Goal: Transaction & Acquisition: Purchase product/service

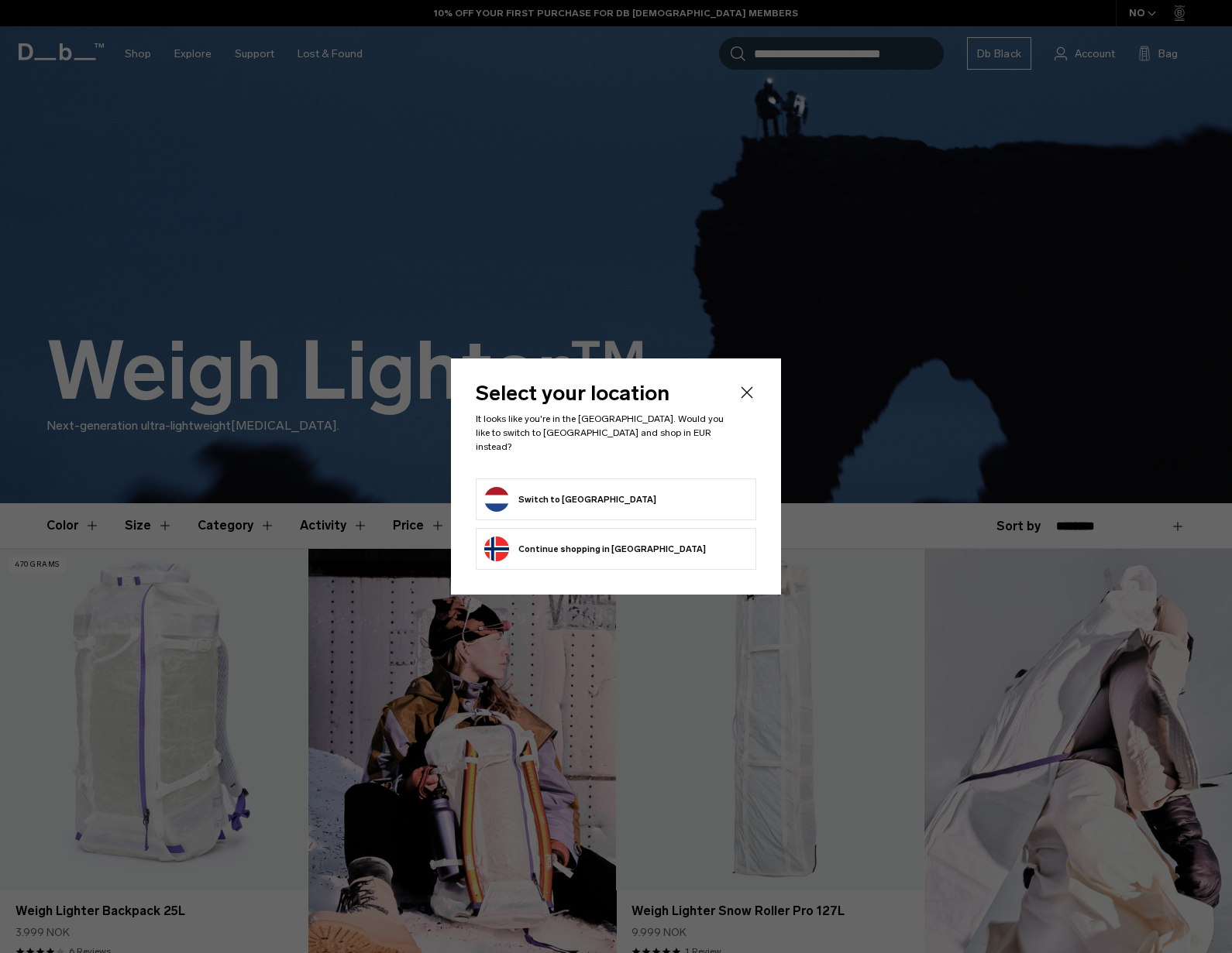
click at [631, 501] on form "Switch to Netherlands" at bounding box center [616, 500] width 263 height 25
click at [611, 496] on form "Switch to Netherlands" at bounding box center [616, 500] width 263 height 25
click at [592, 492] on button "Switch to Netherlands" at bounding box center [570, 500] width 172 height 25
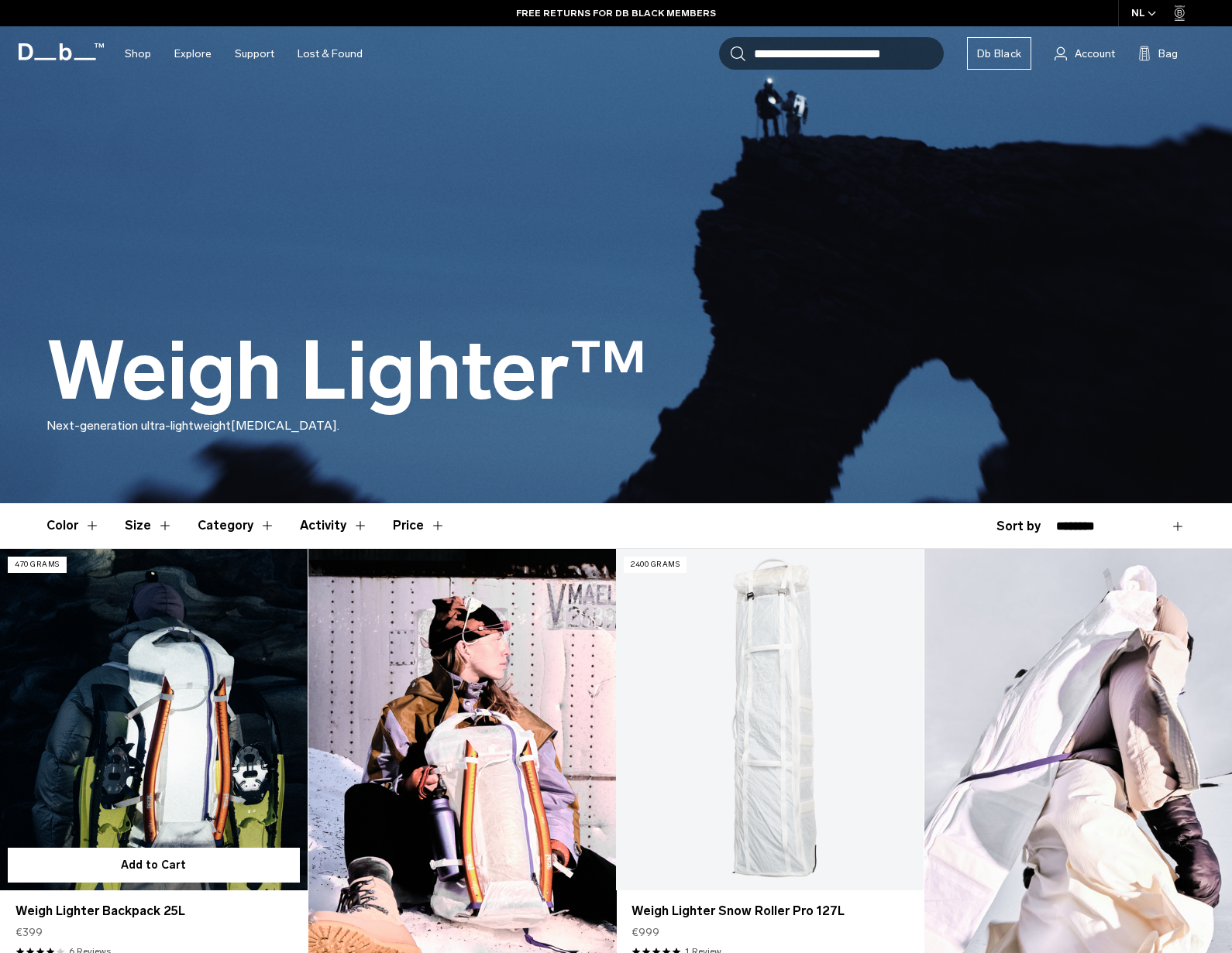
click at [214, 653] on link "Weigh Lighter Backpack 25L" at bounding box center [154, 720] width 308 height 341
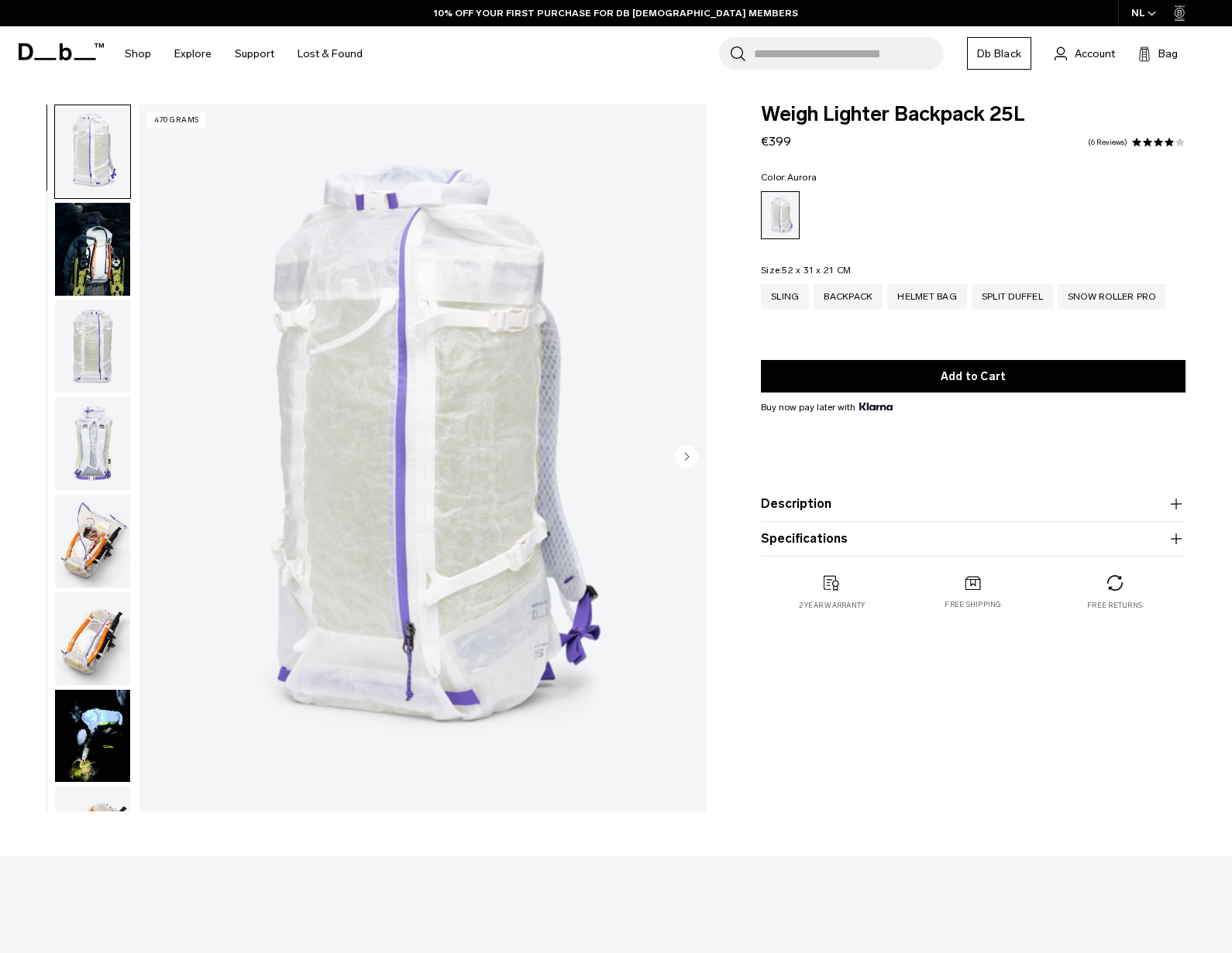
click at [107, 247] on img "button" at bounding box center [93, 249] width 75 height 93
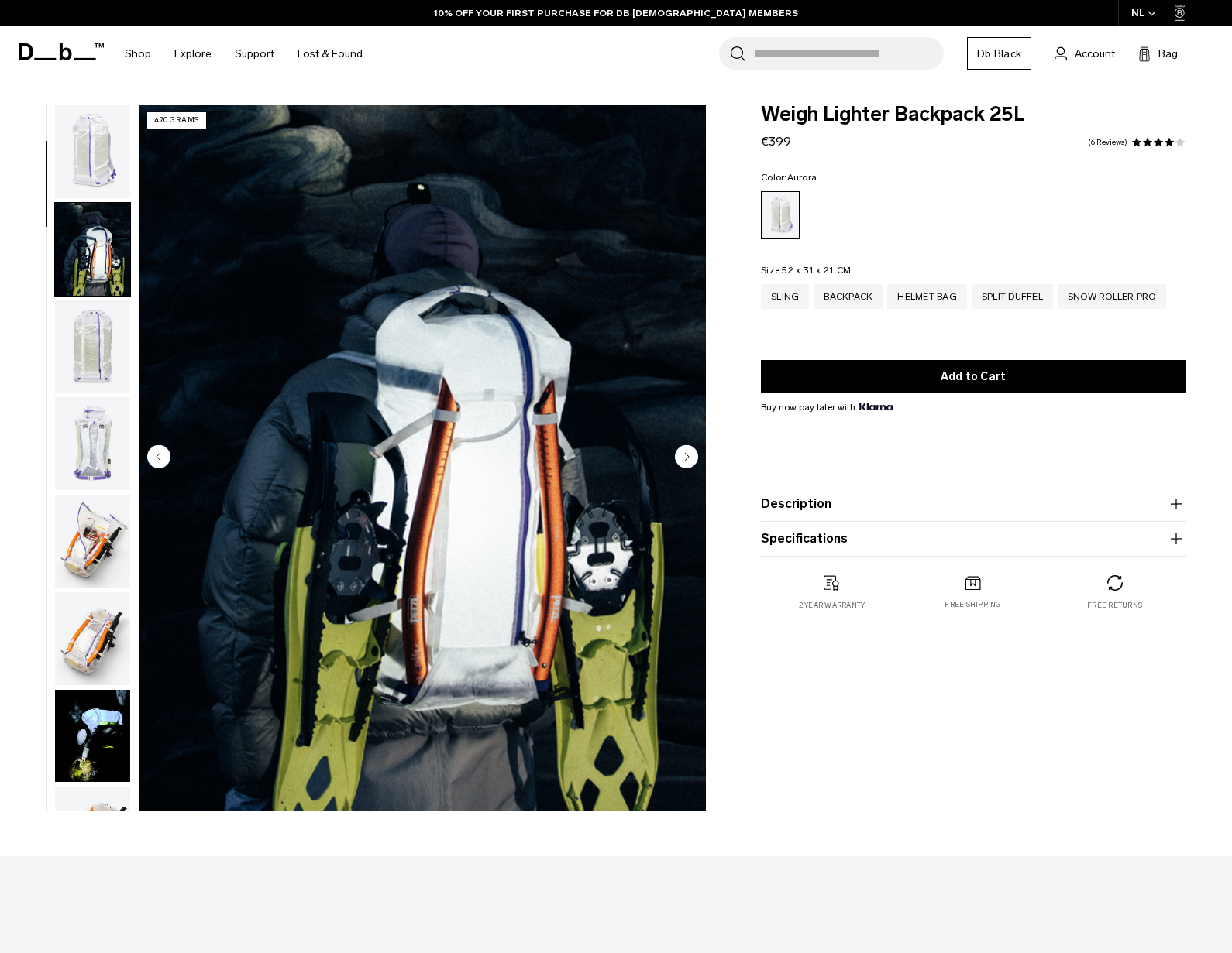
scroll to position [98, 0]
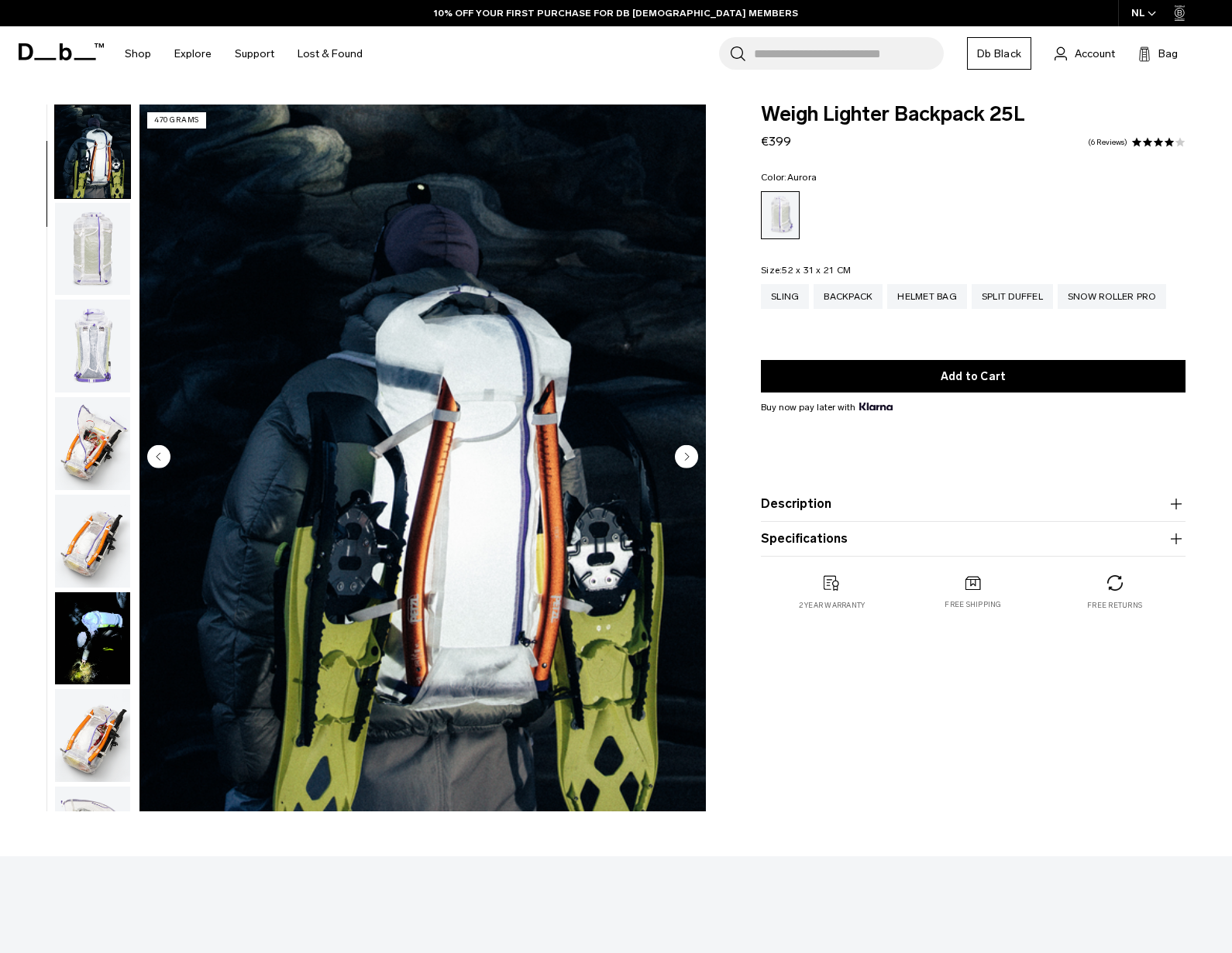
click at [92, 278] on img "button" at bounding box center [93, 249] width 75 height 93
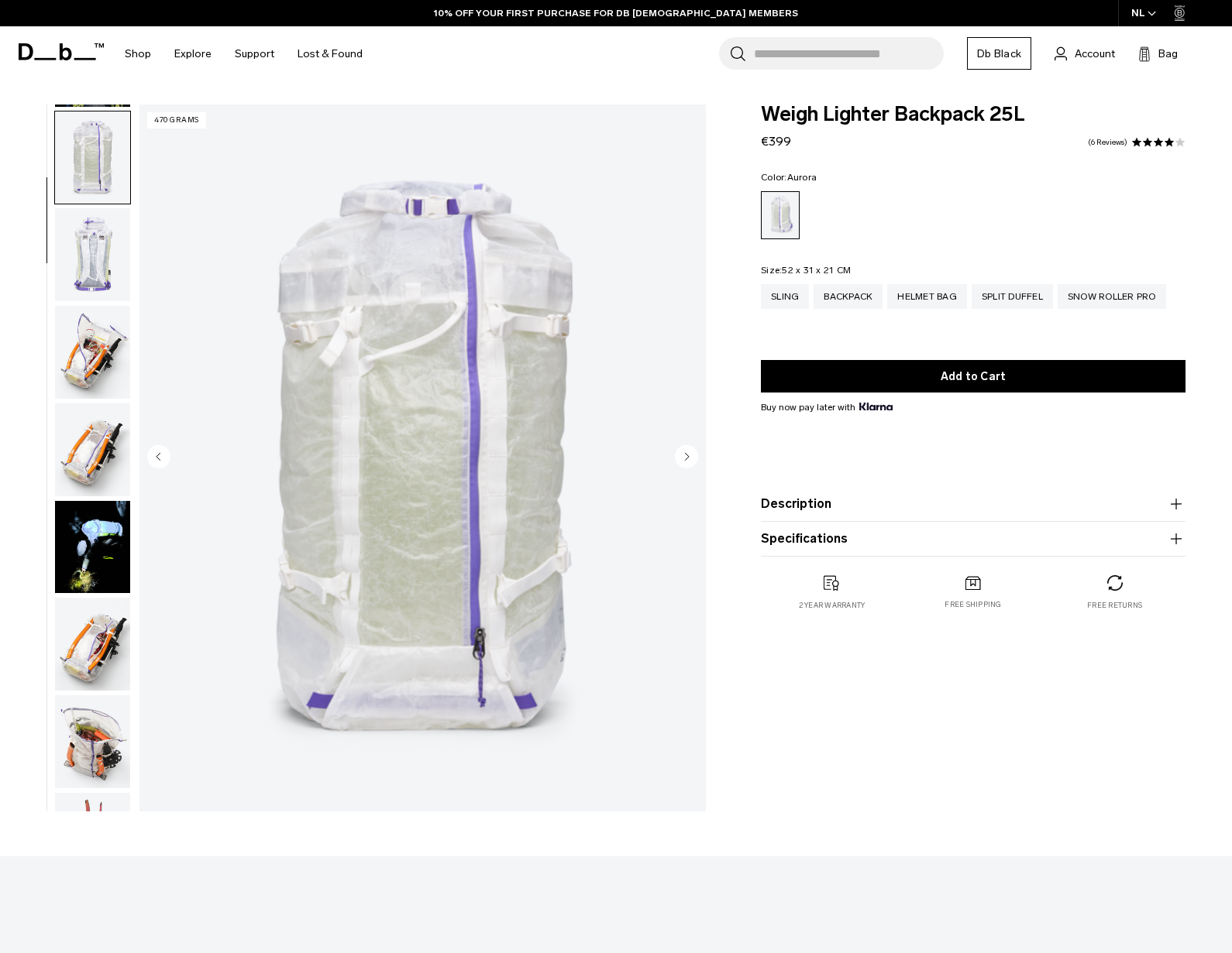
scroll to position [195, 0]
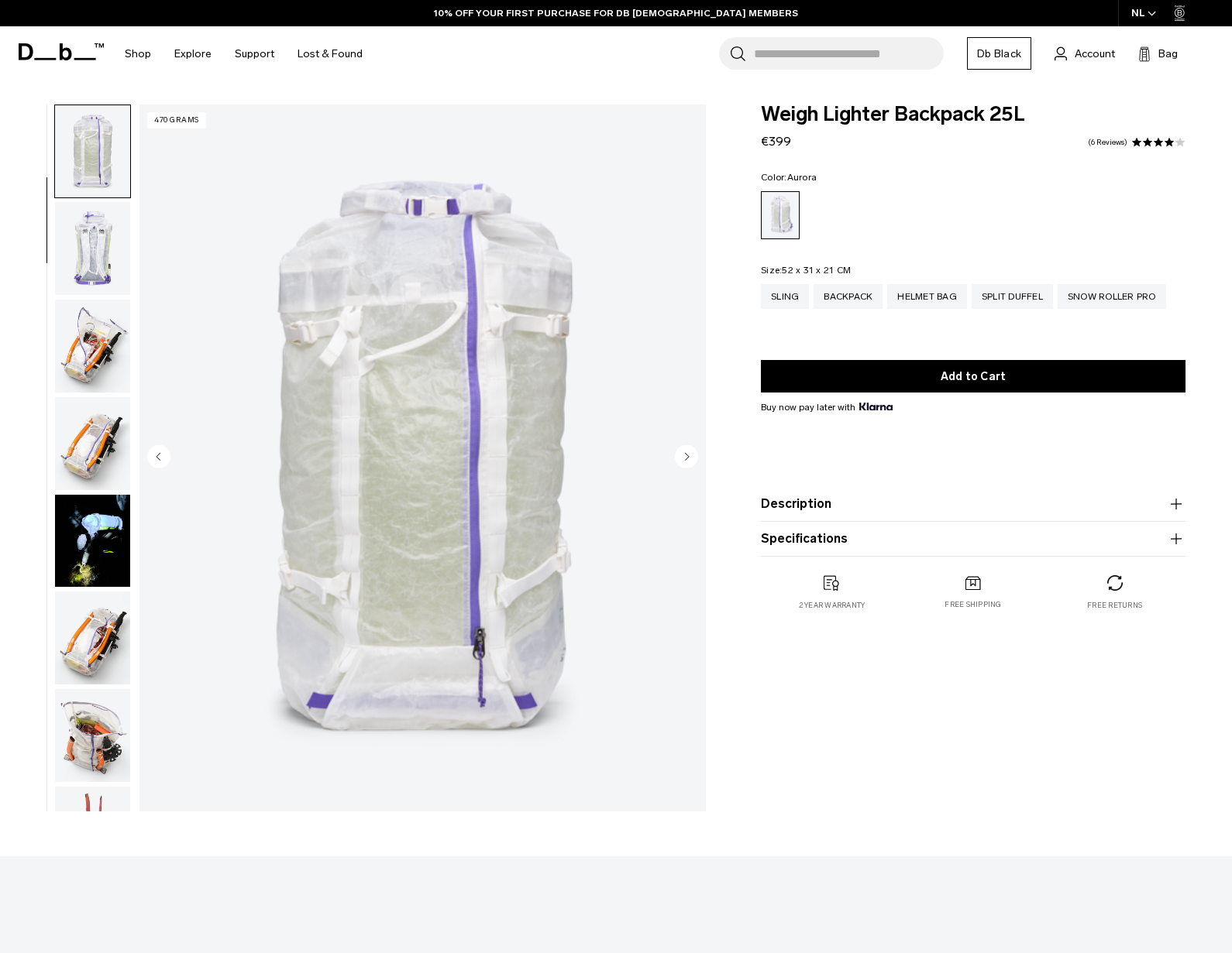
click at [98, 252] on img "button" at bounding box center [93, 248] width 75 height 93
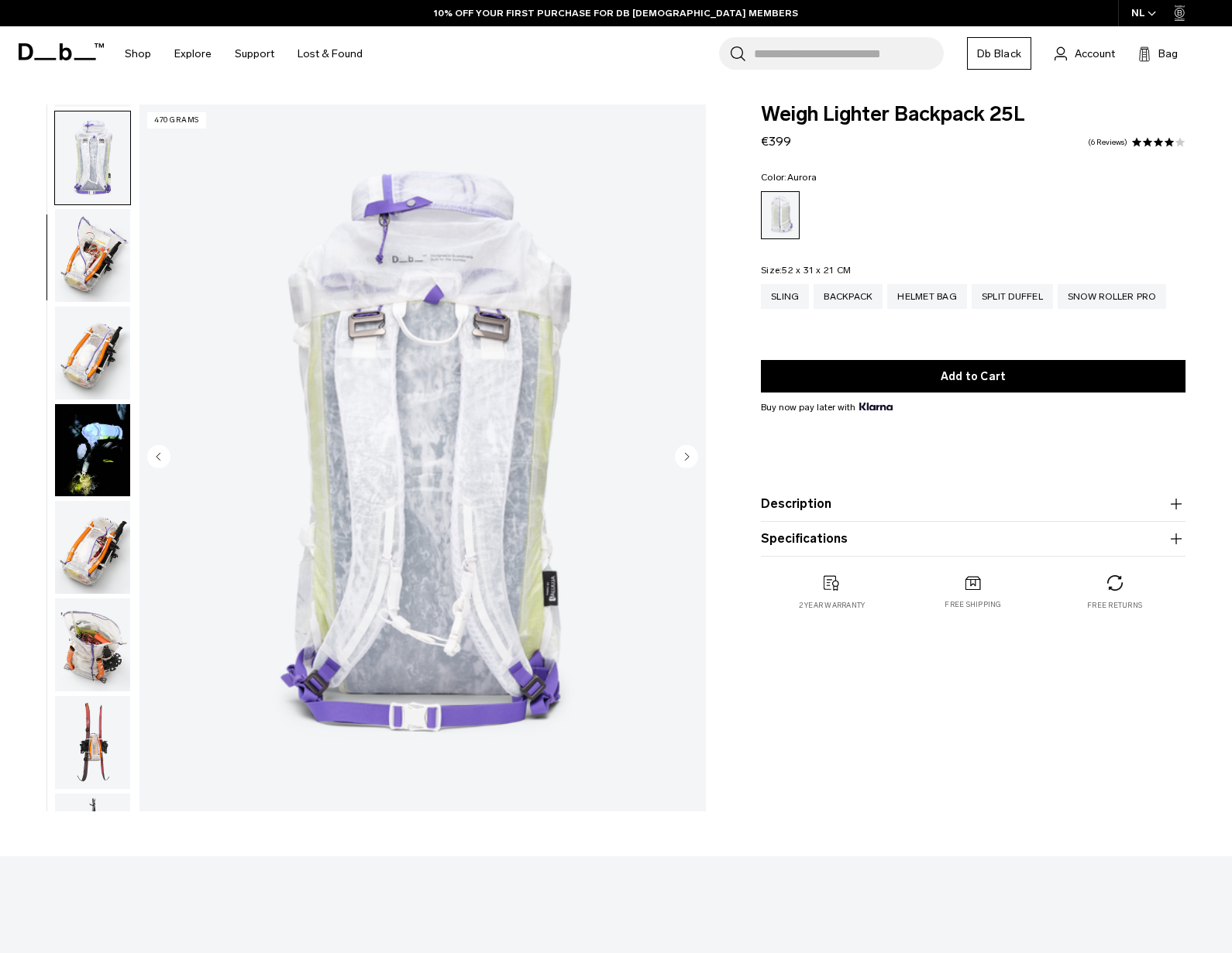
scroll to position [292, 0]
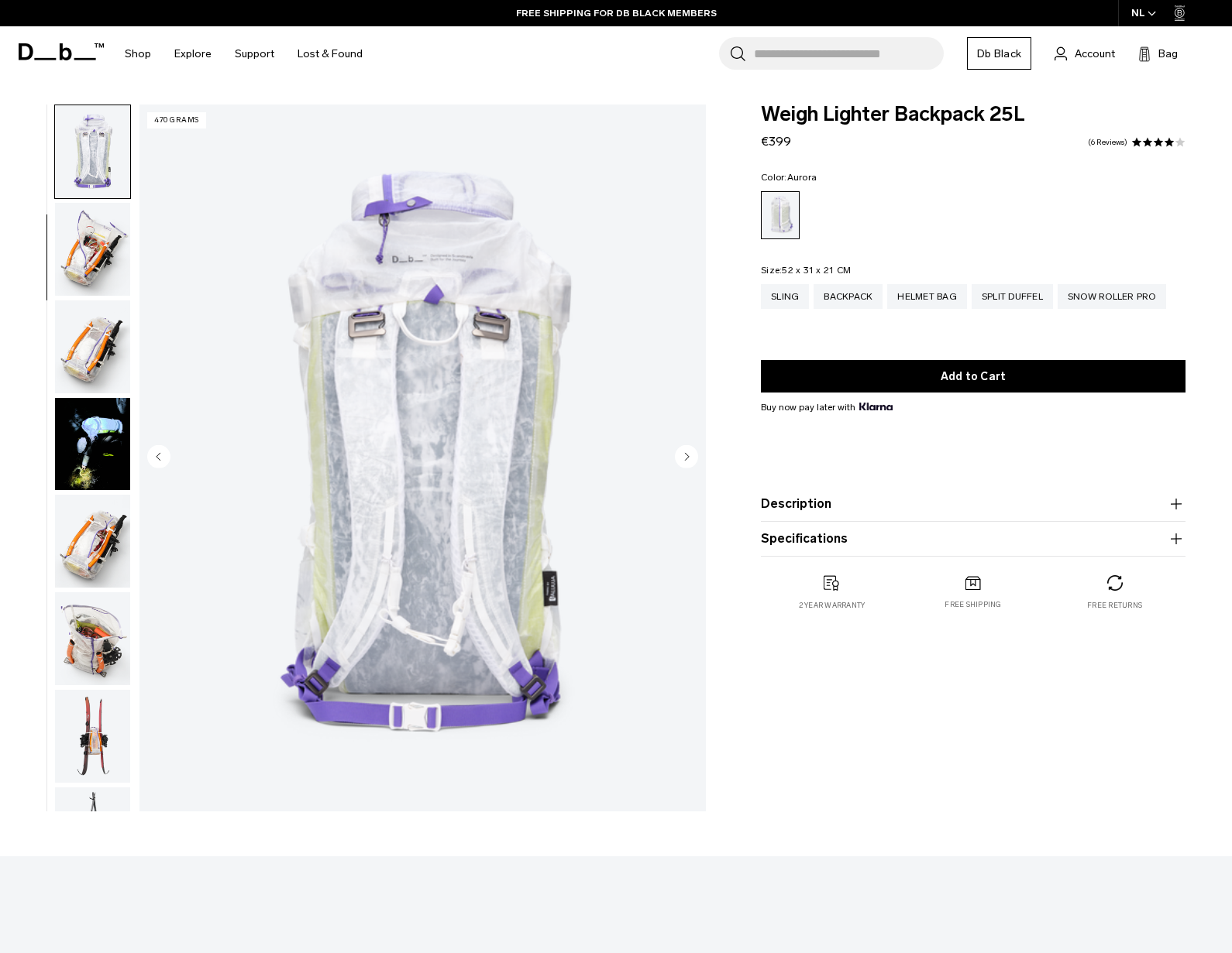
click at [88, 268] on img "button" at bounding box center [93, 249] width 75 height 93
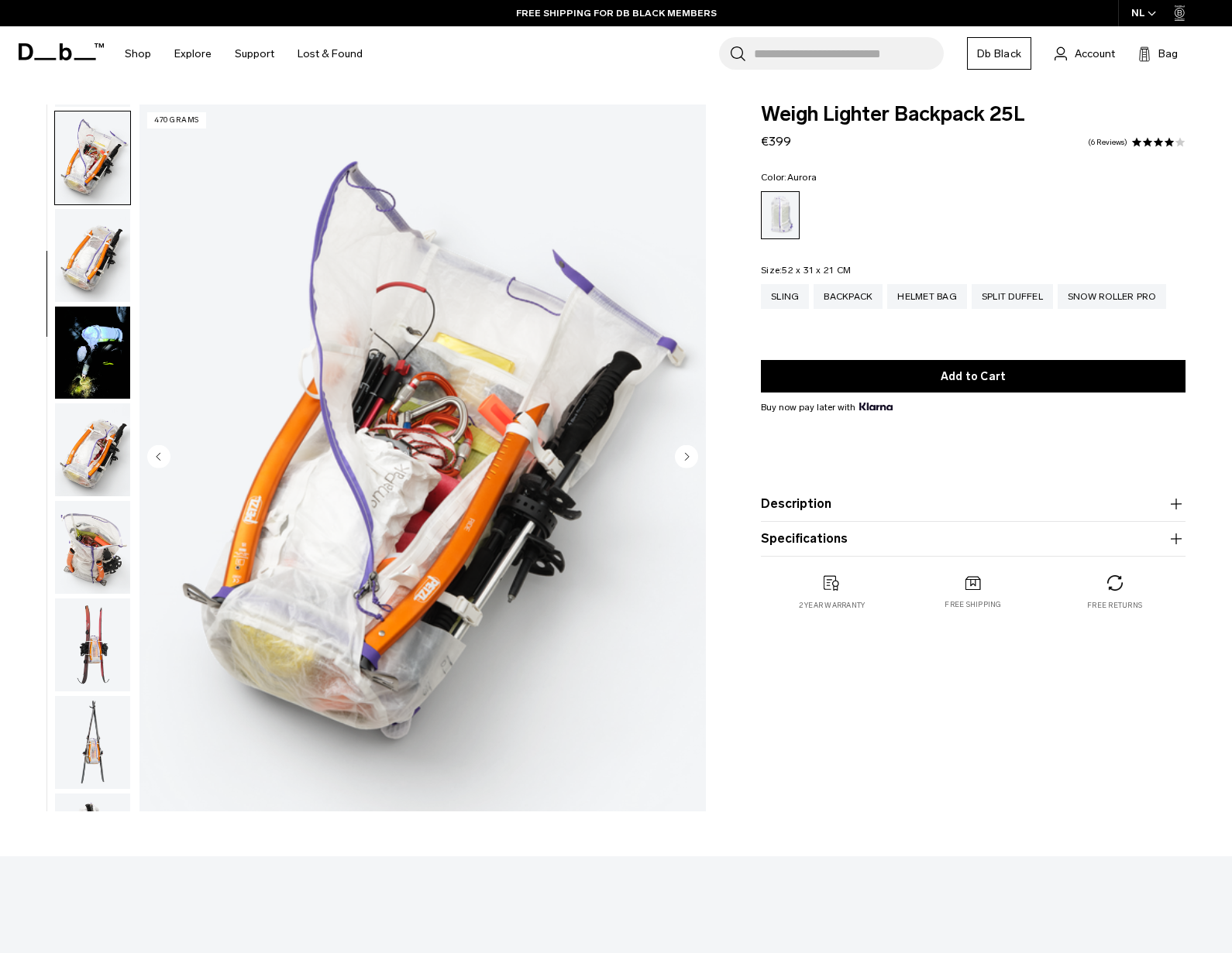
scroll to position [390, 0]
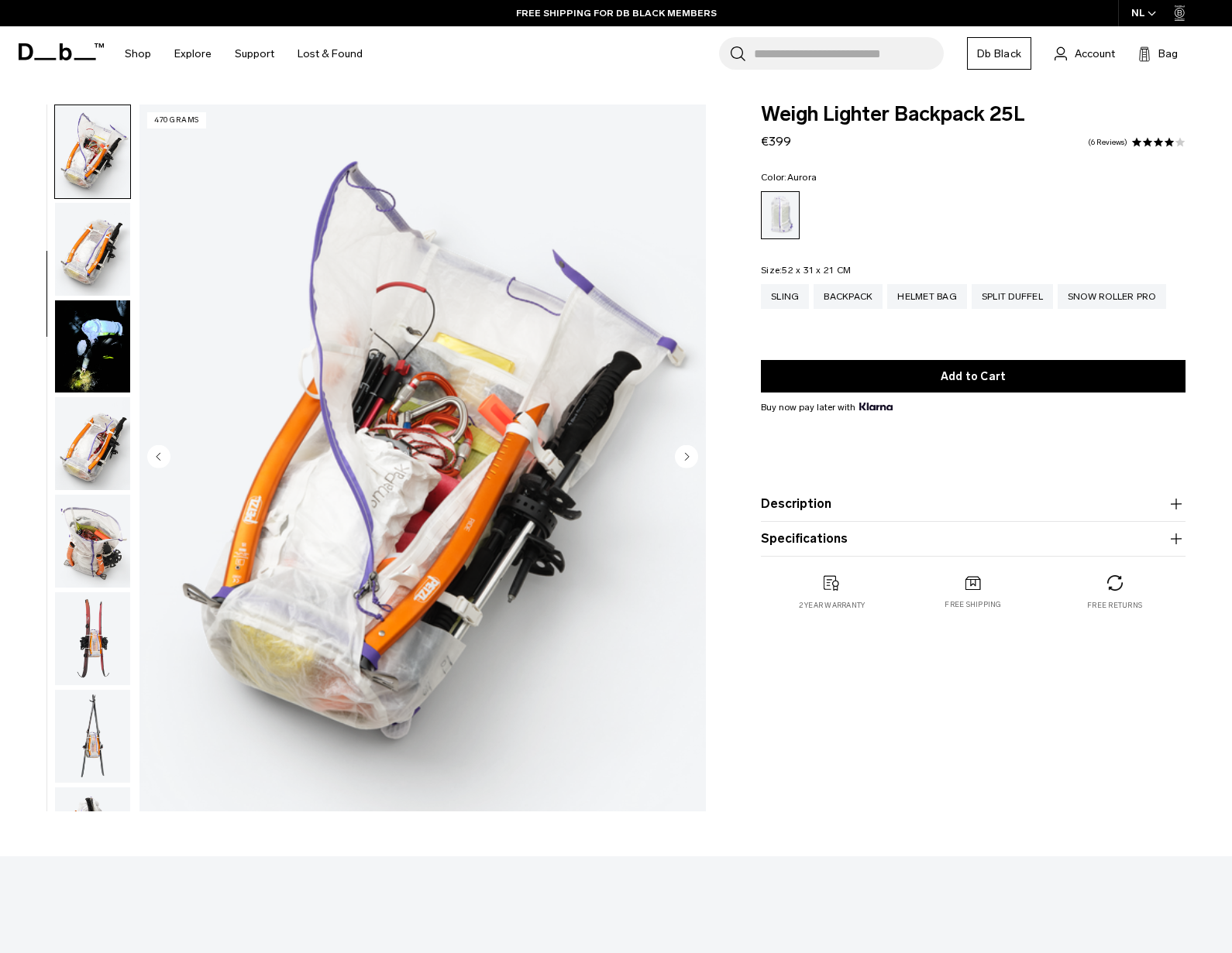
click at [100, 279] on img "button" at bounding box center [93, 249] width 75 height 93
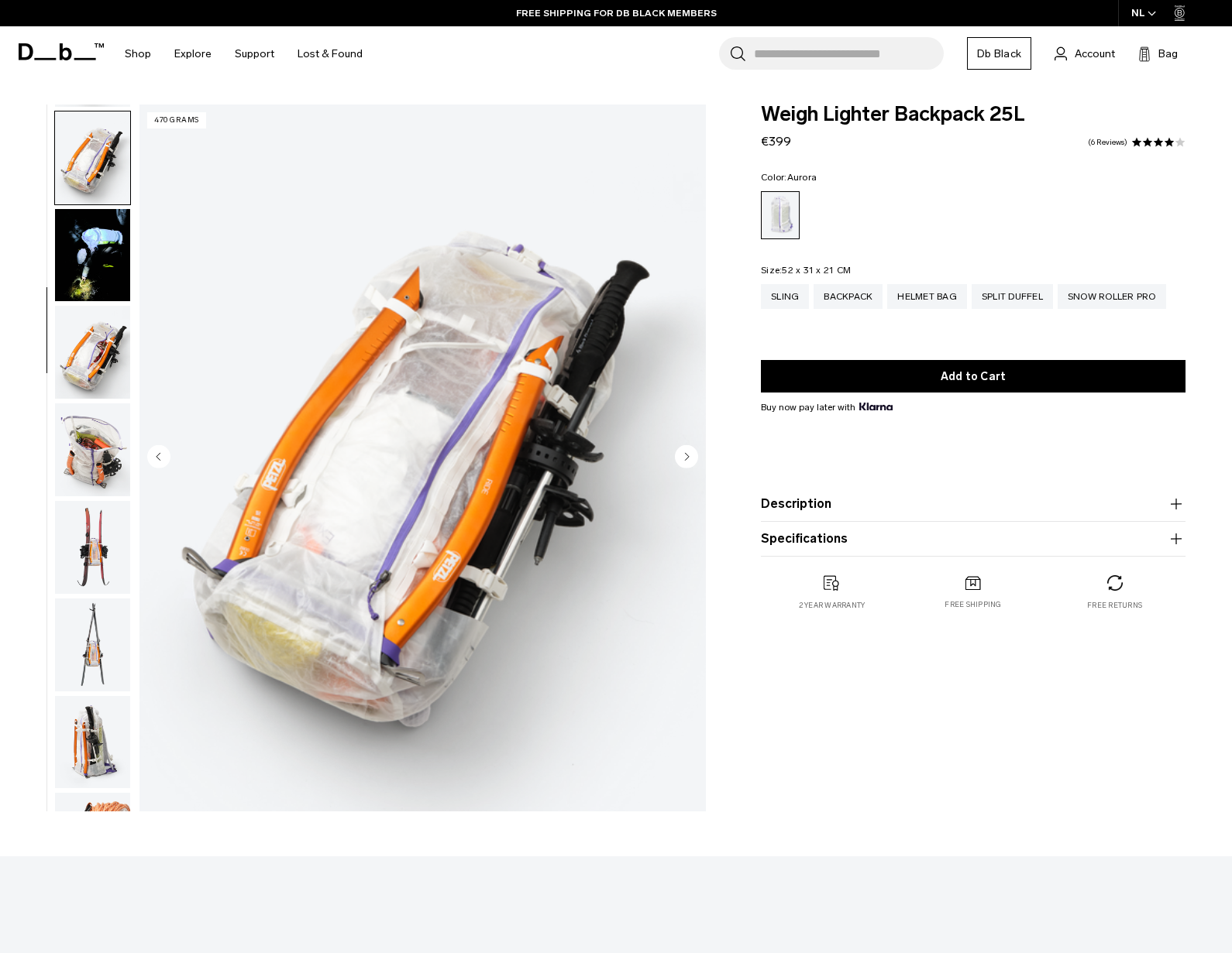
scroll to position [487, 0]
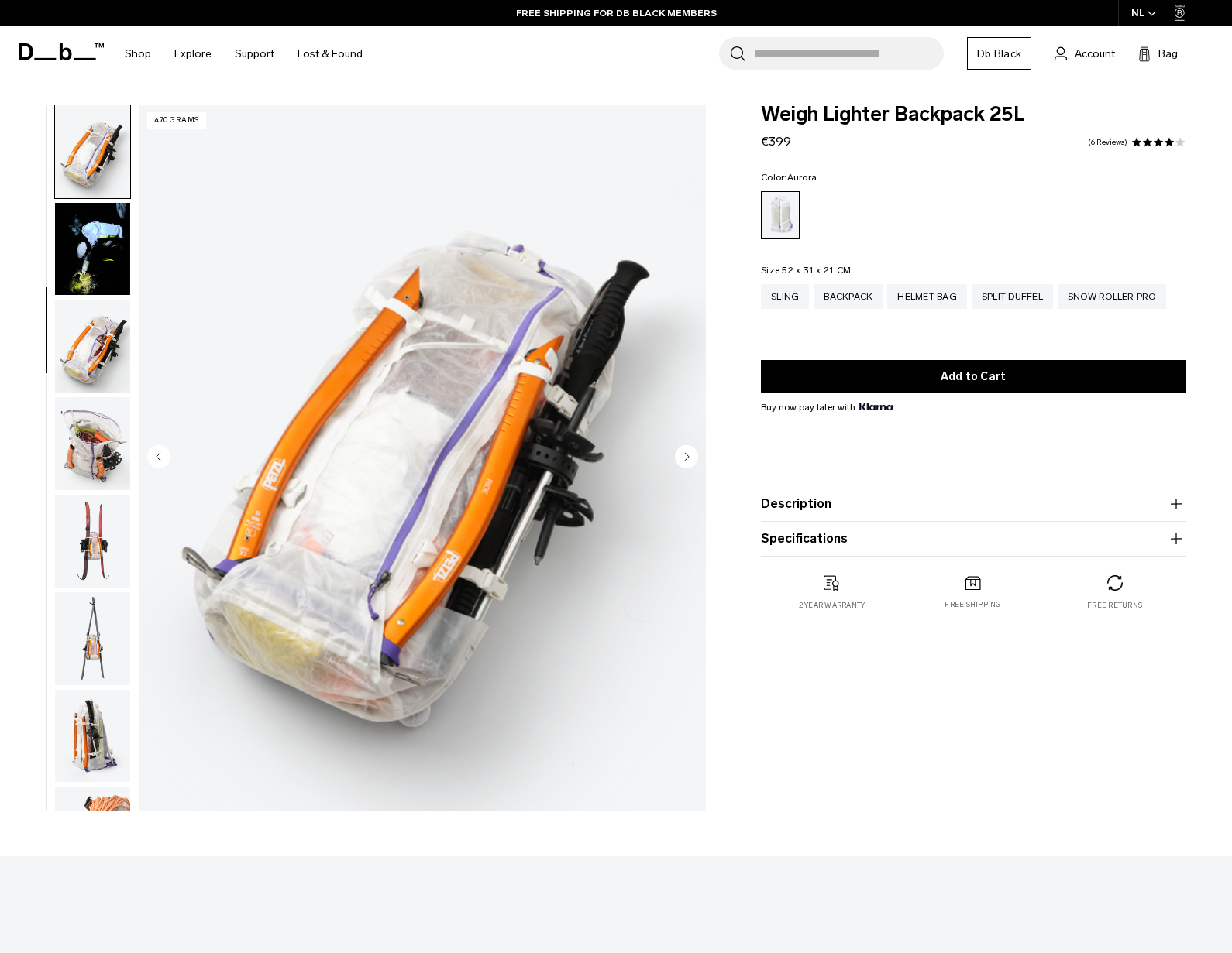
click at [102, 267] on img "button" at bounding box center [93, 249] width 75 height 93
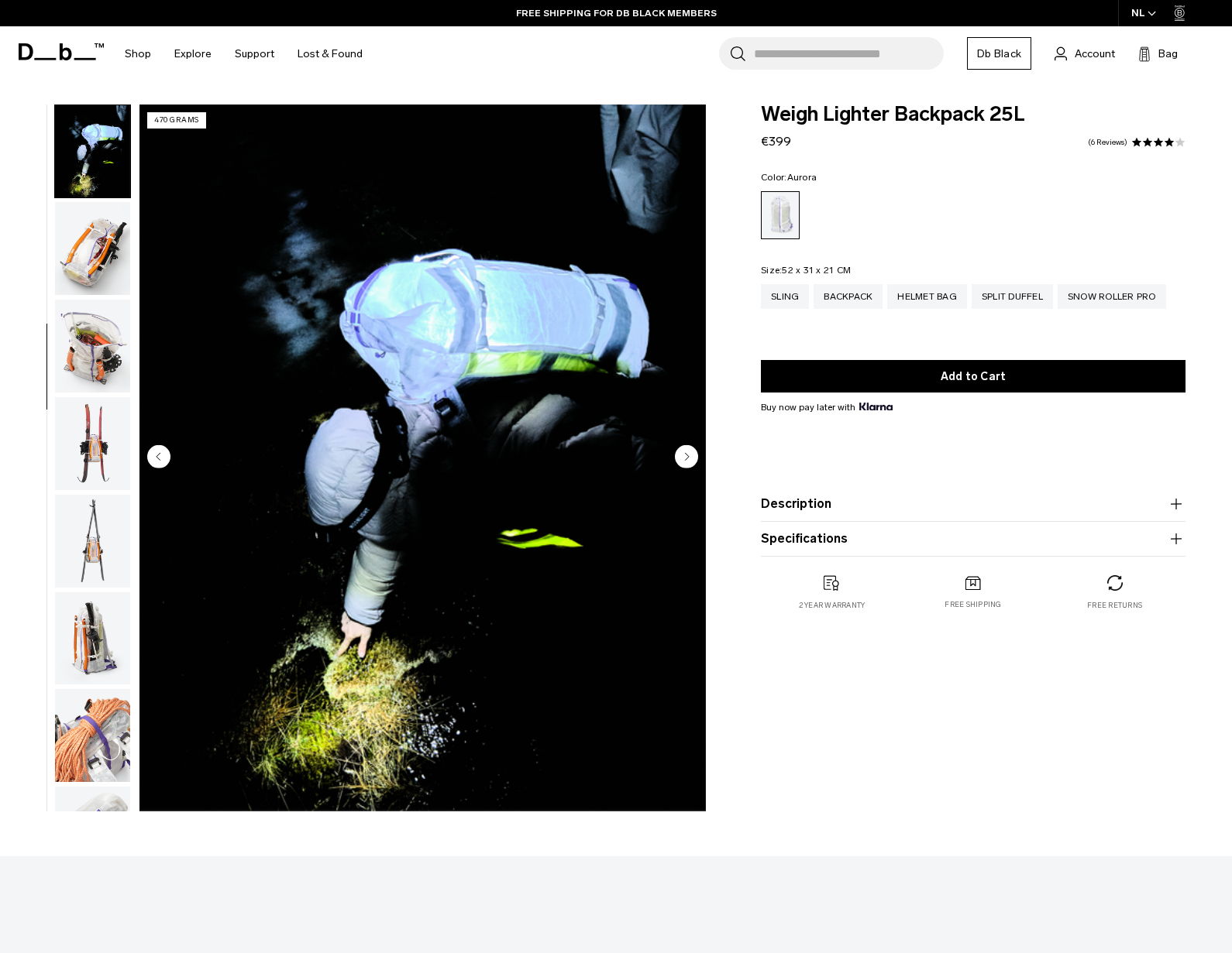
click at [88, 265] on img "button" at bounding box center [93, 248] width 75 height 93
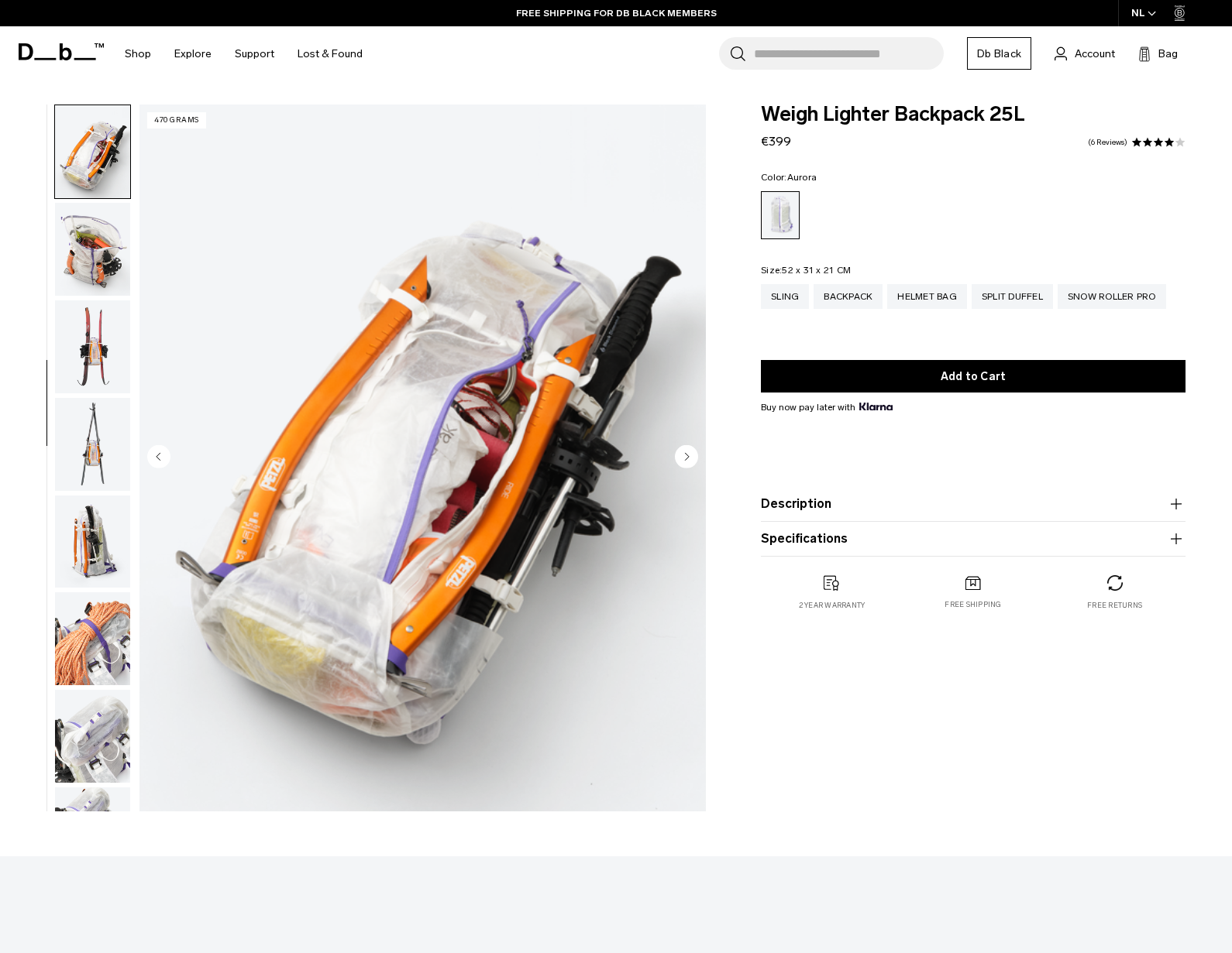
click at [93, 261] on img "button" at bounding box center [93, 249] width 75 height 93
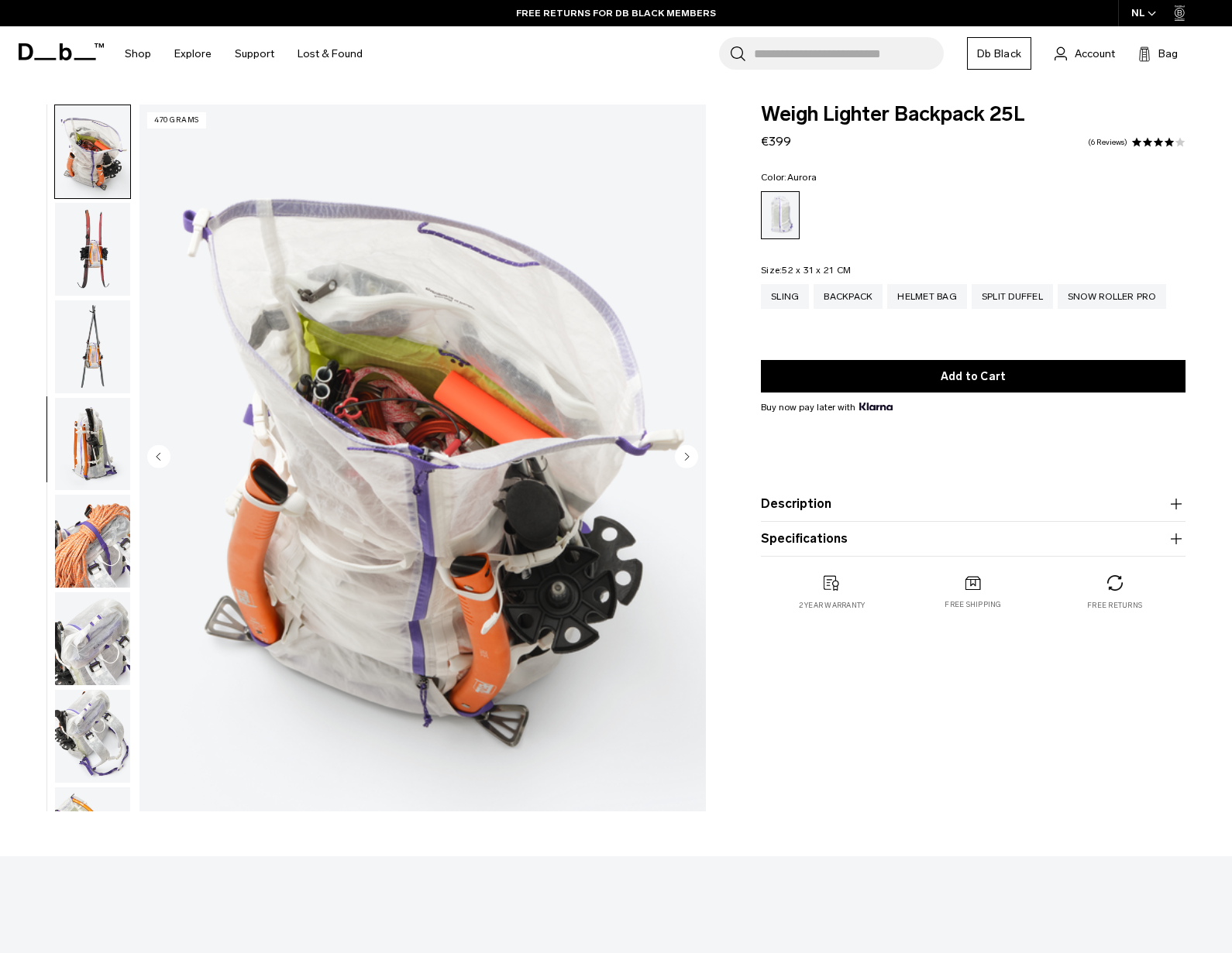
click at [86, 308] on img "button" at bounding box center [93, 346] width 75 height 93
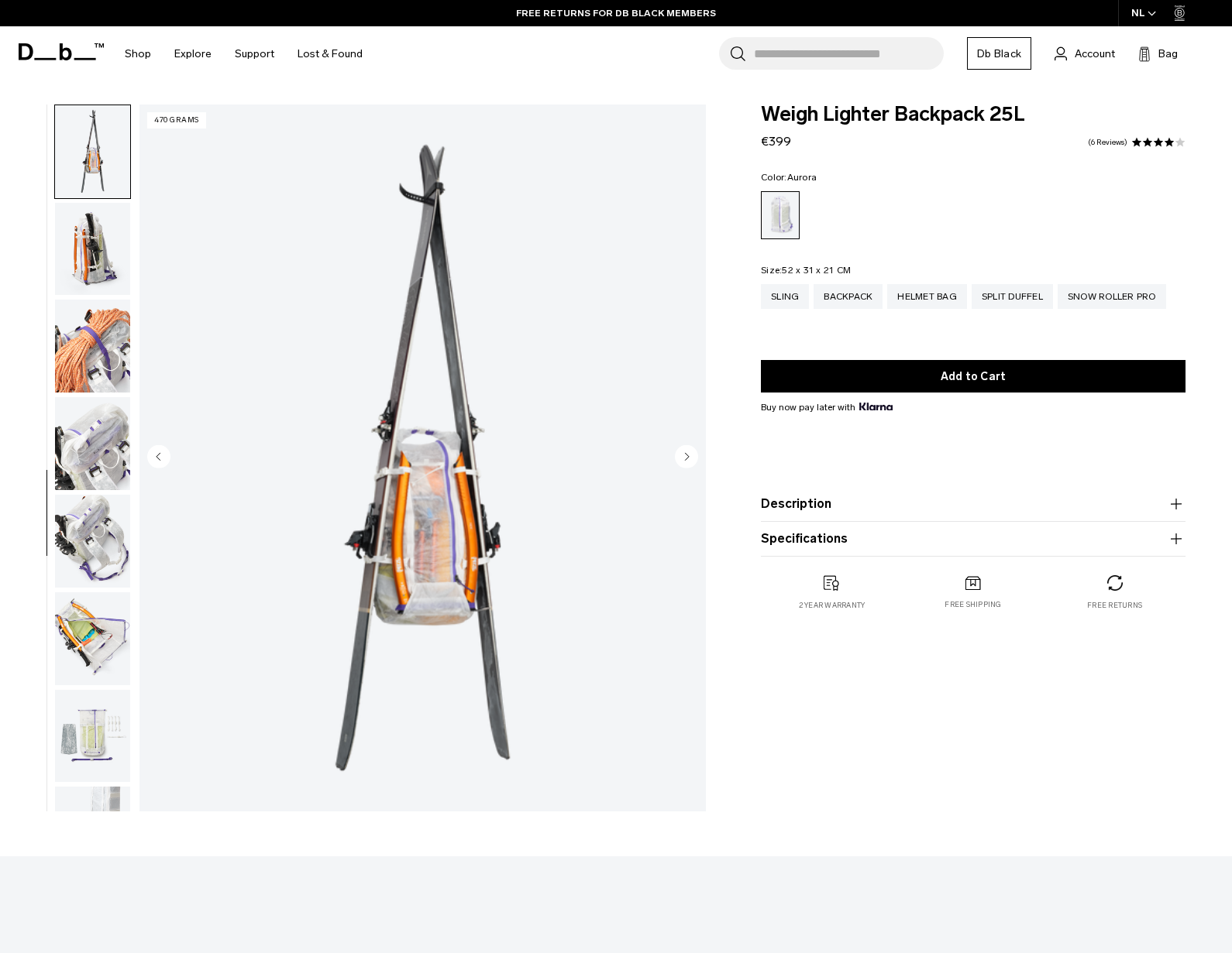
click at [89, 341] on img "button" at bounding box center [93, 345] width 75 height 93
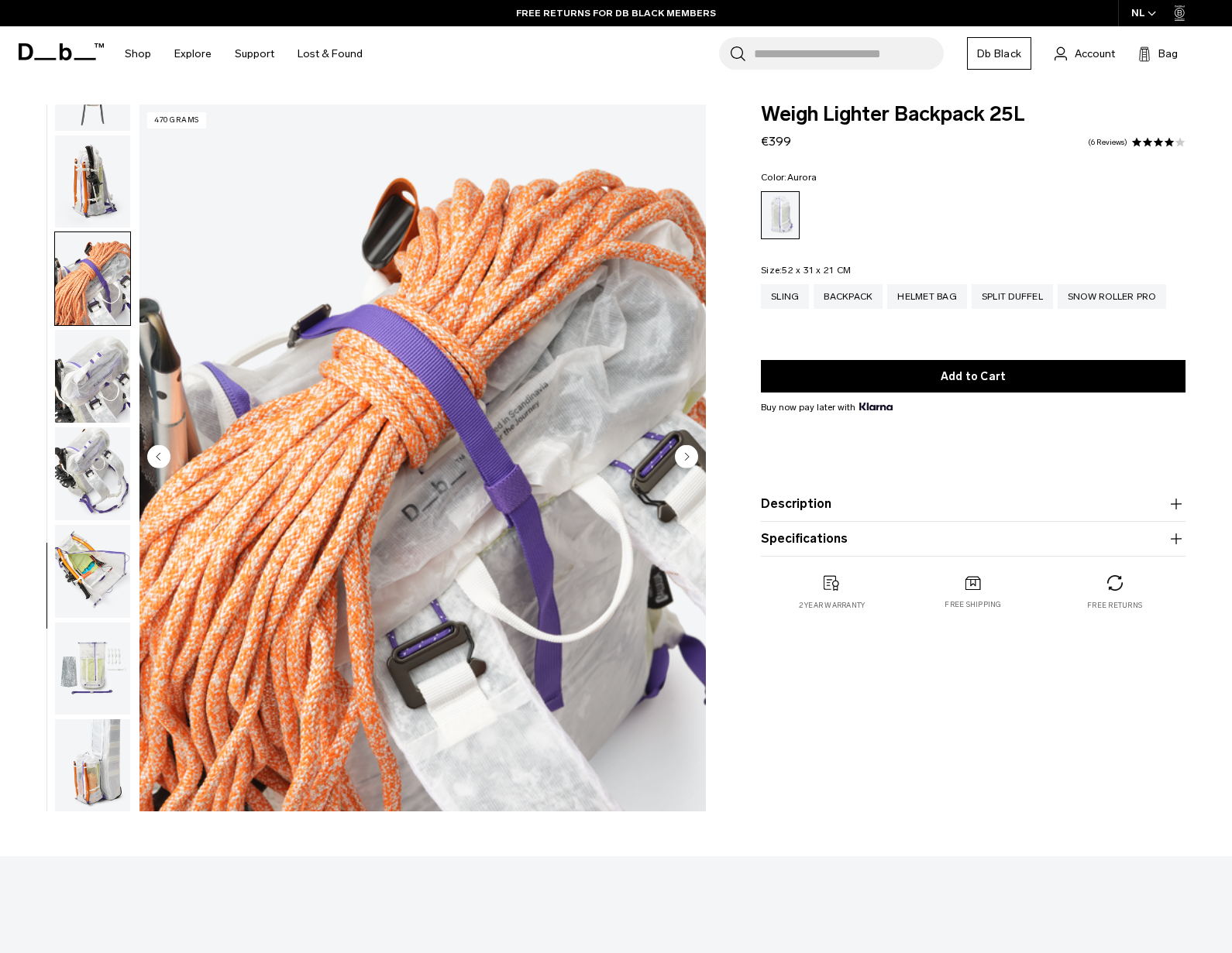
scroll to position [1043, 0]
click at [93, 362] on img "button" at bounding box center [93, 375] width 75 height 93
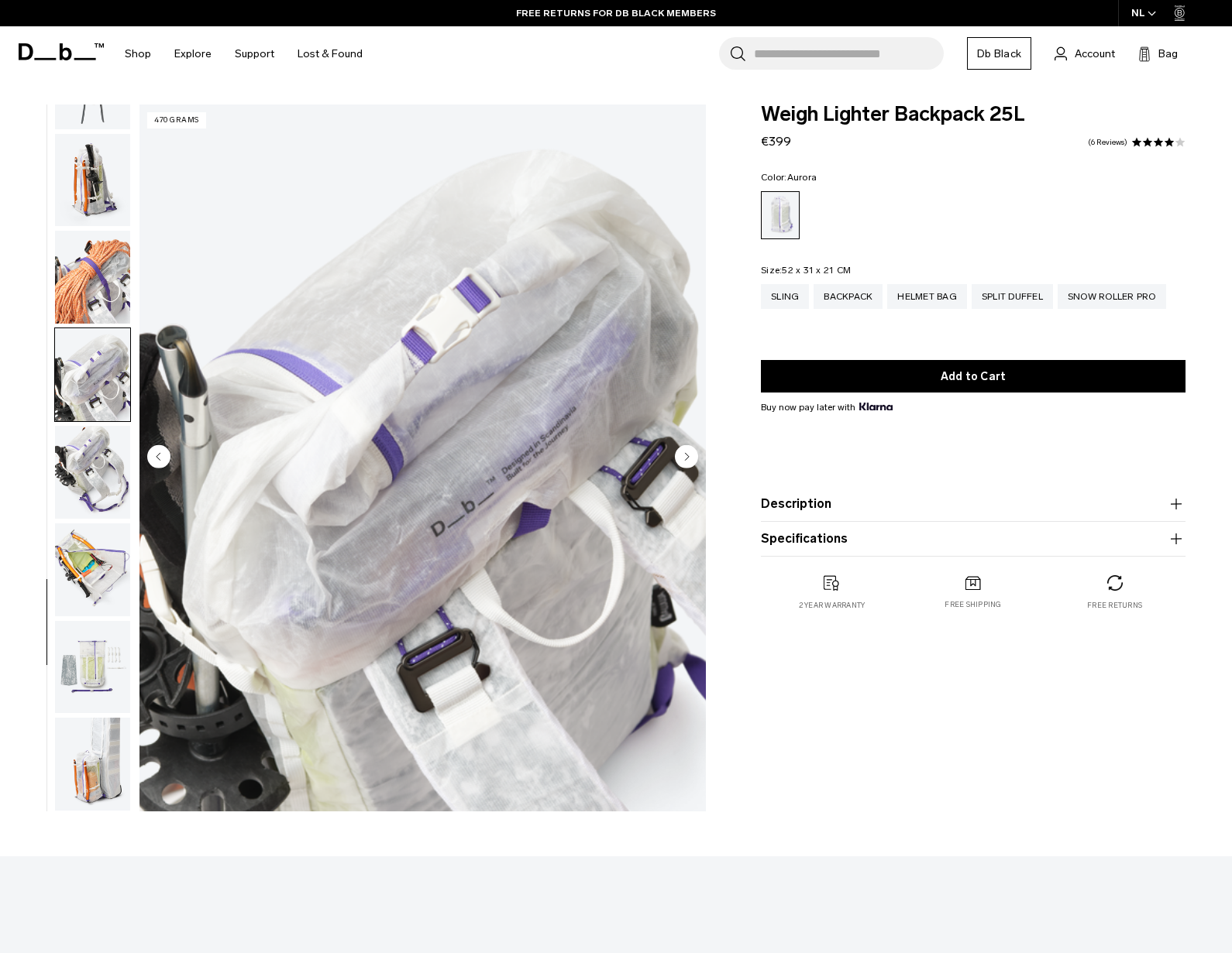
click at [99, 274] on img "button" at bounding box center [93, 277] width 75 height 93
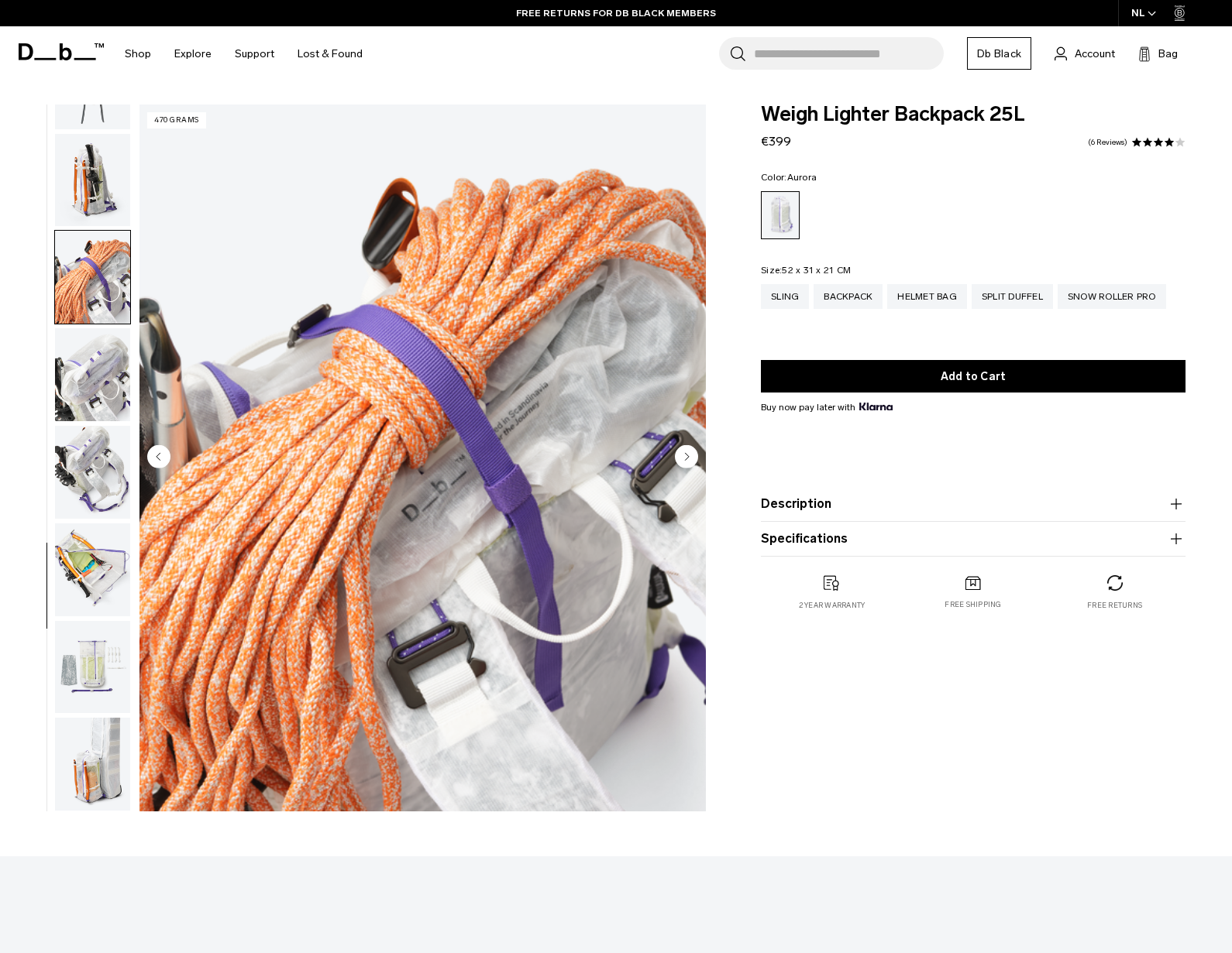
click at [112, 377] on img "button" at bounding box center [93, 375] width 75 height 93
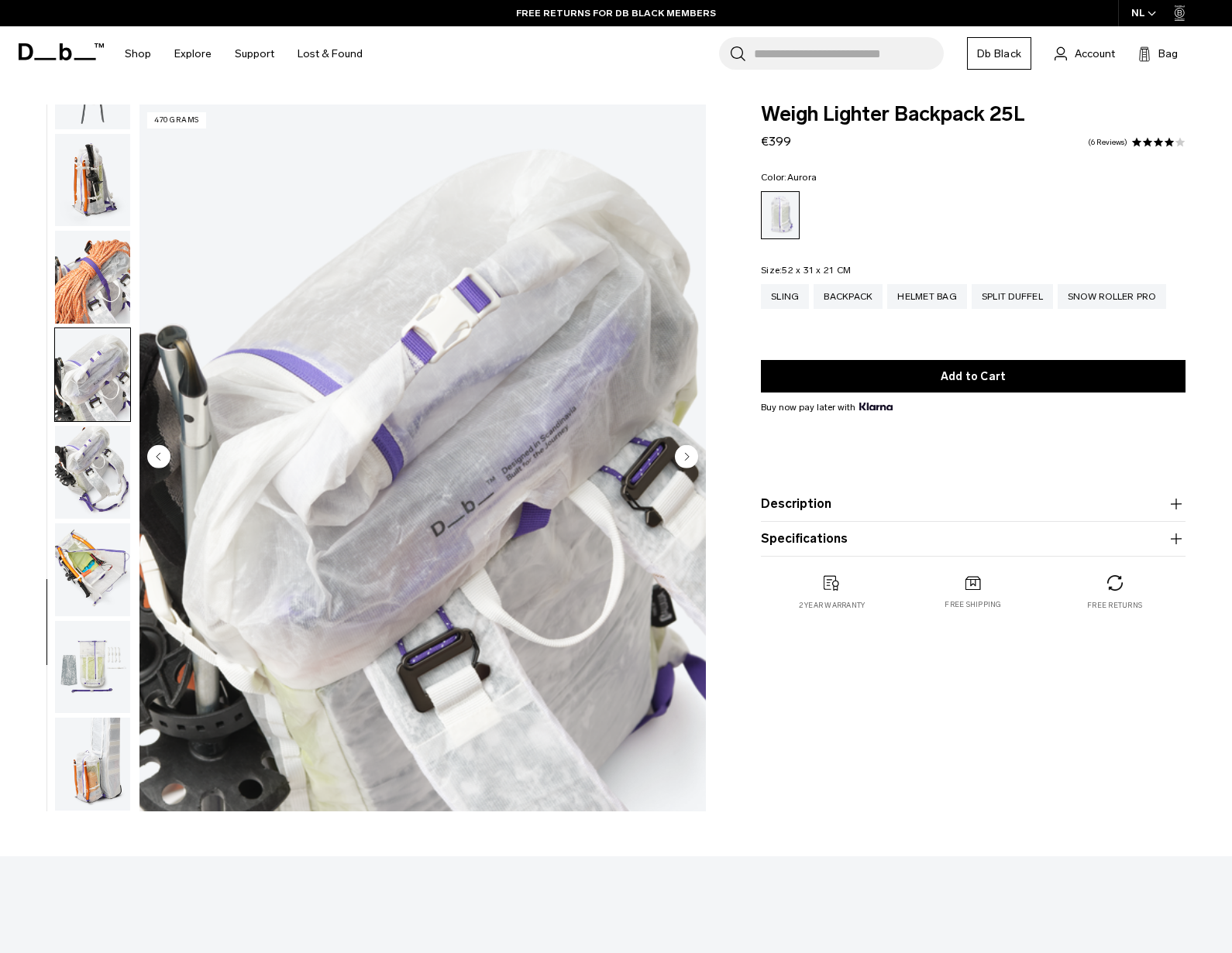
click at [109, 485] on img "button" at bounding box center [93, 471] width 75 height 93
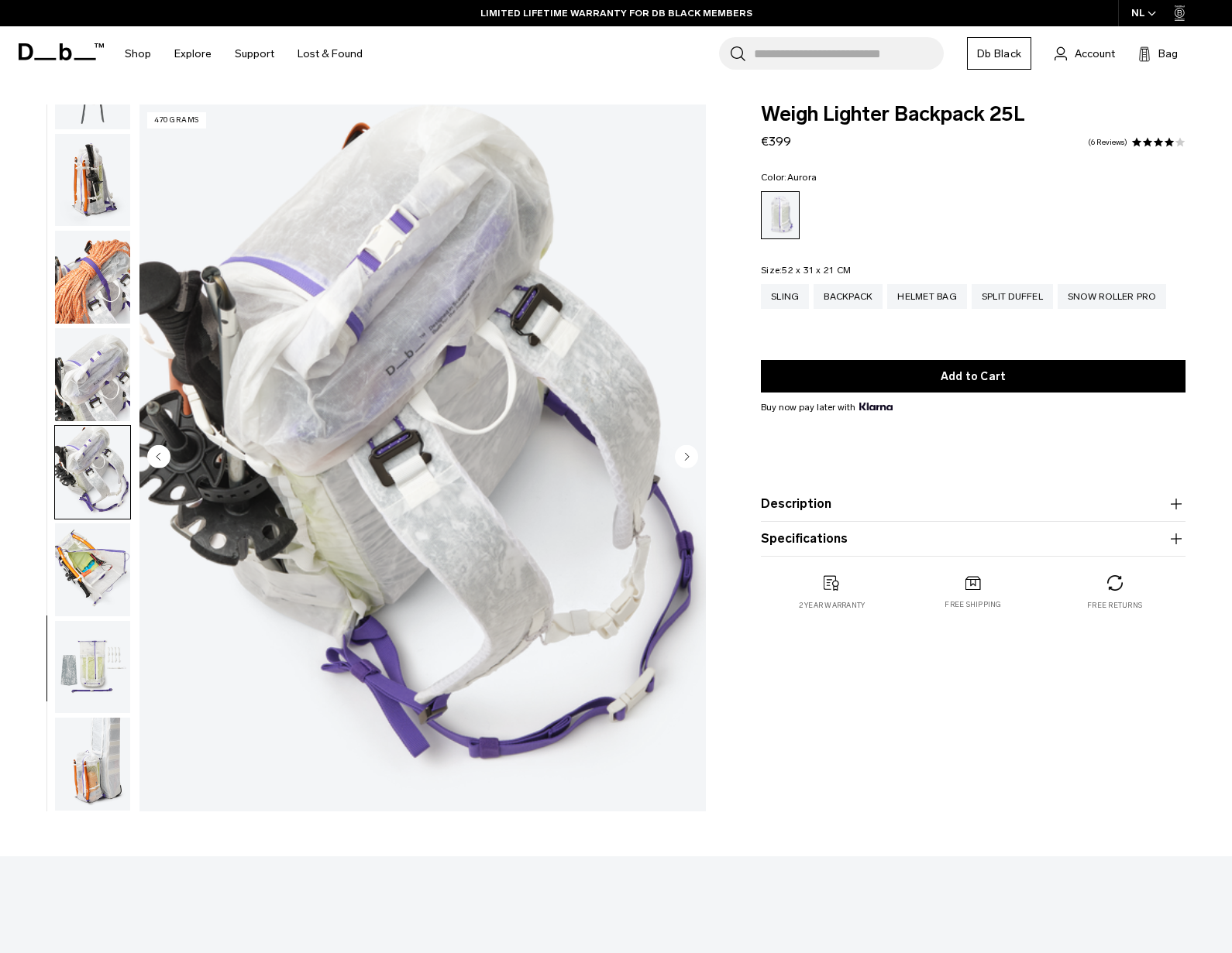
click at [125, 292] on img "button" at bounding box center [93, 277] width 75 height 93
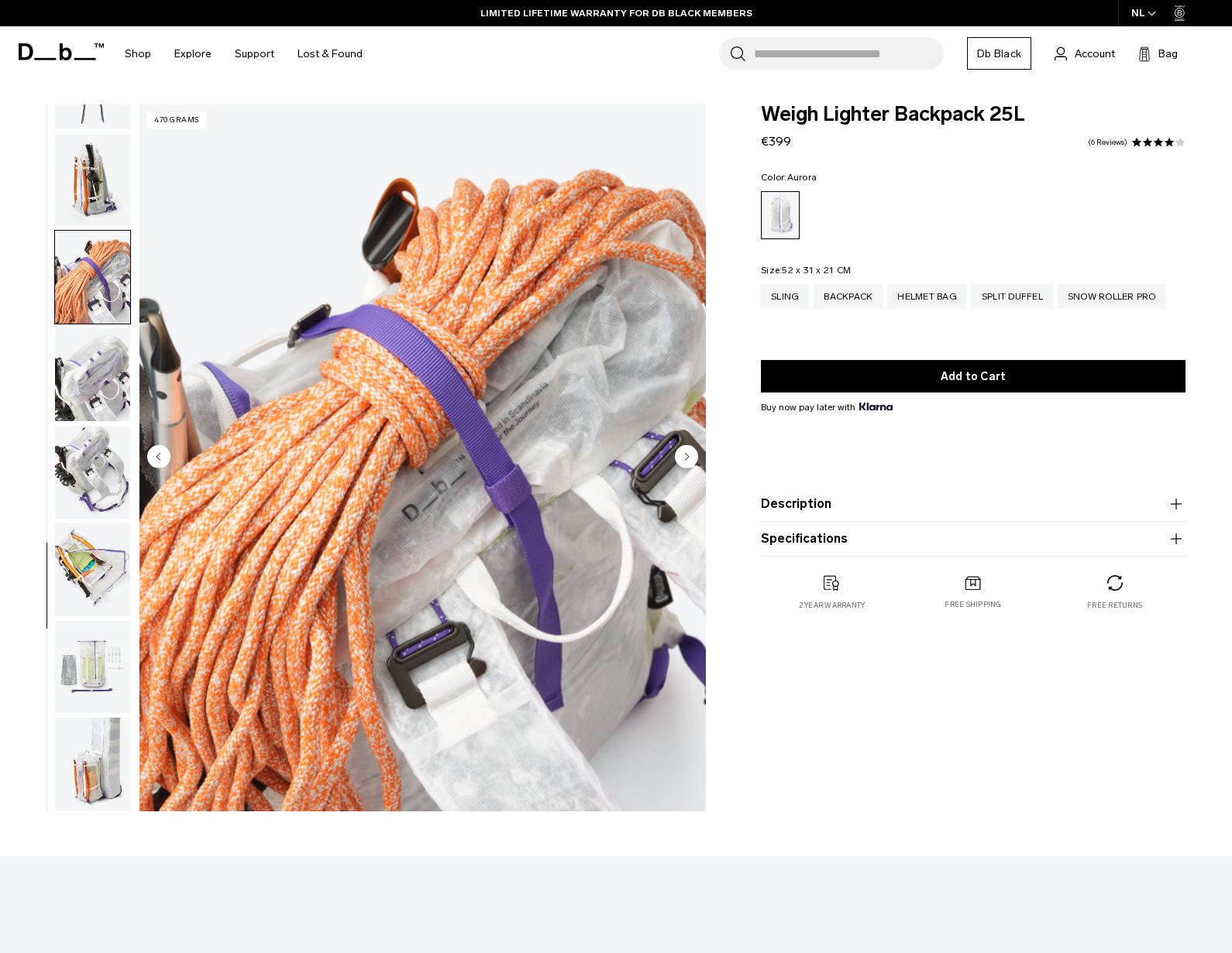
click at [110, 498] on img "button" at bounding box center [93, 471] width 75 height 93
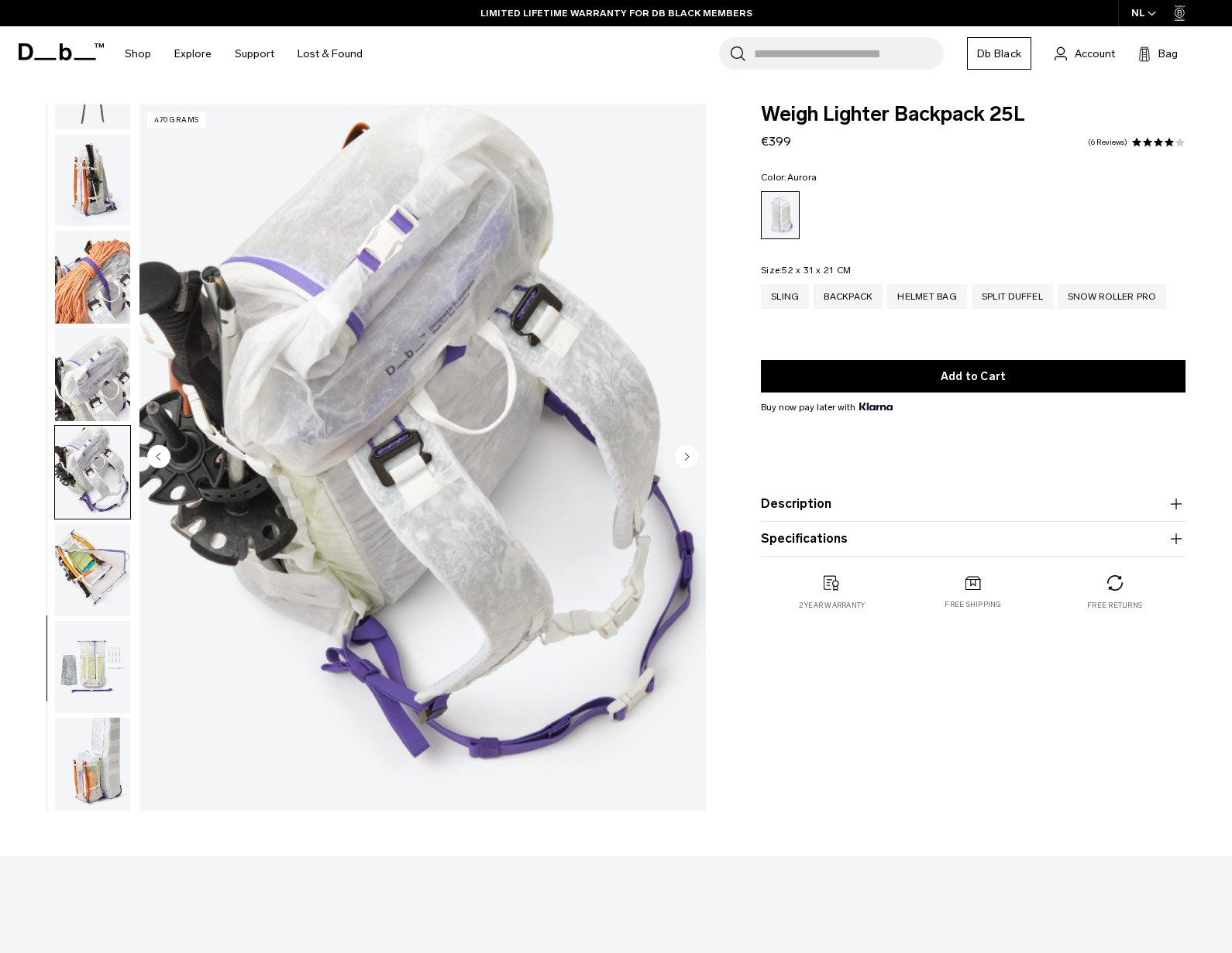
click at [91, 578] on img "button" at bounding box center [93, 569] width 75 height 93
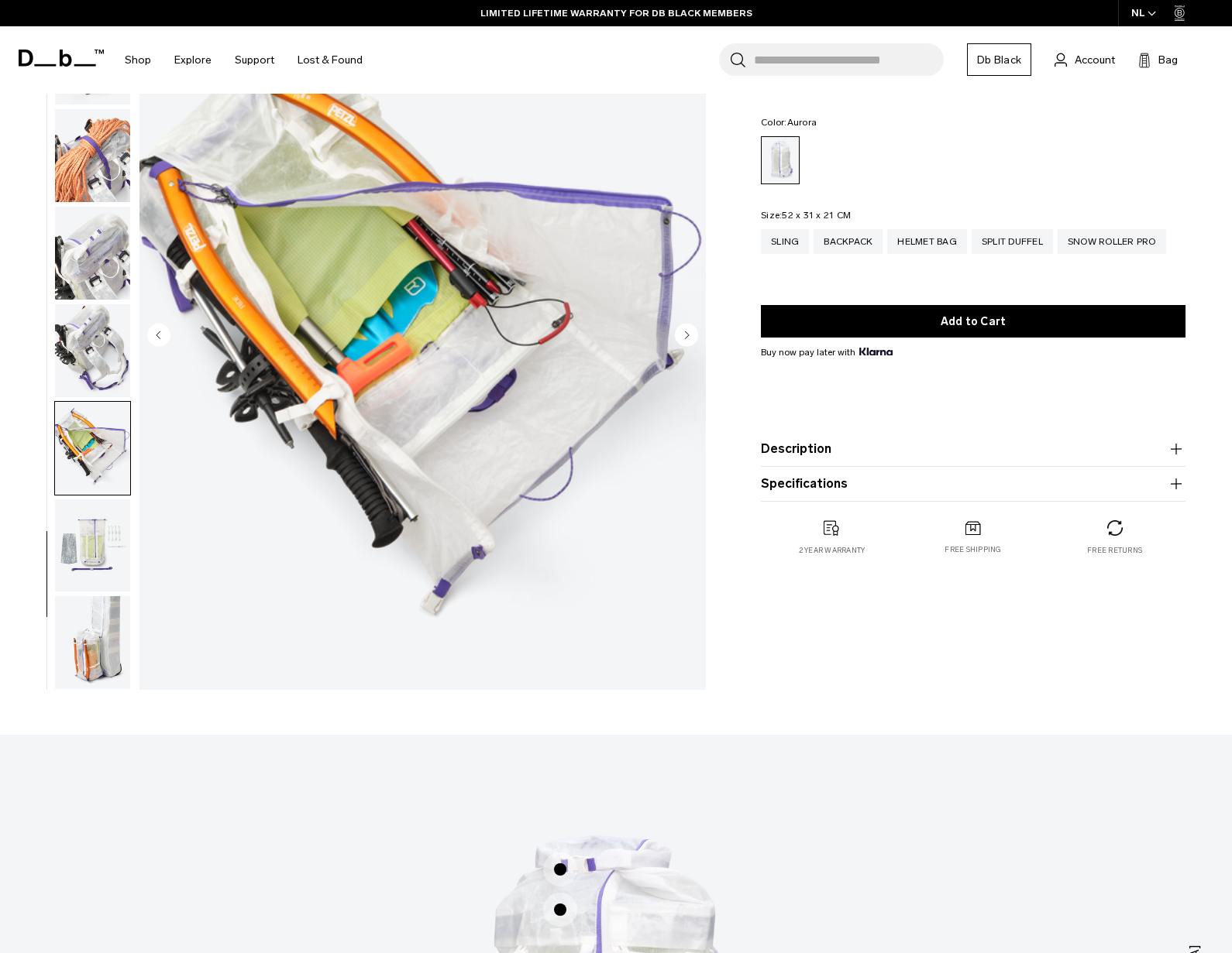
scroll to position [146, 0]
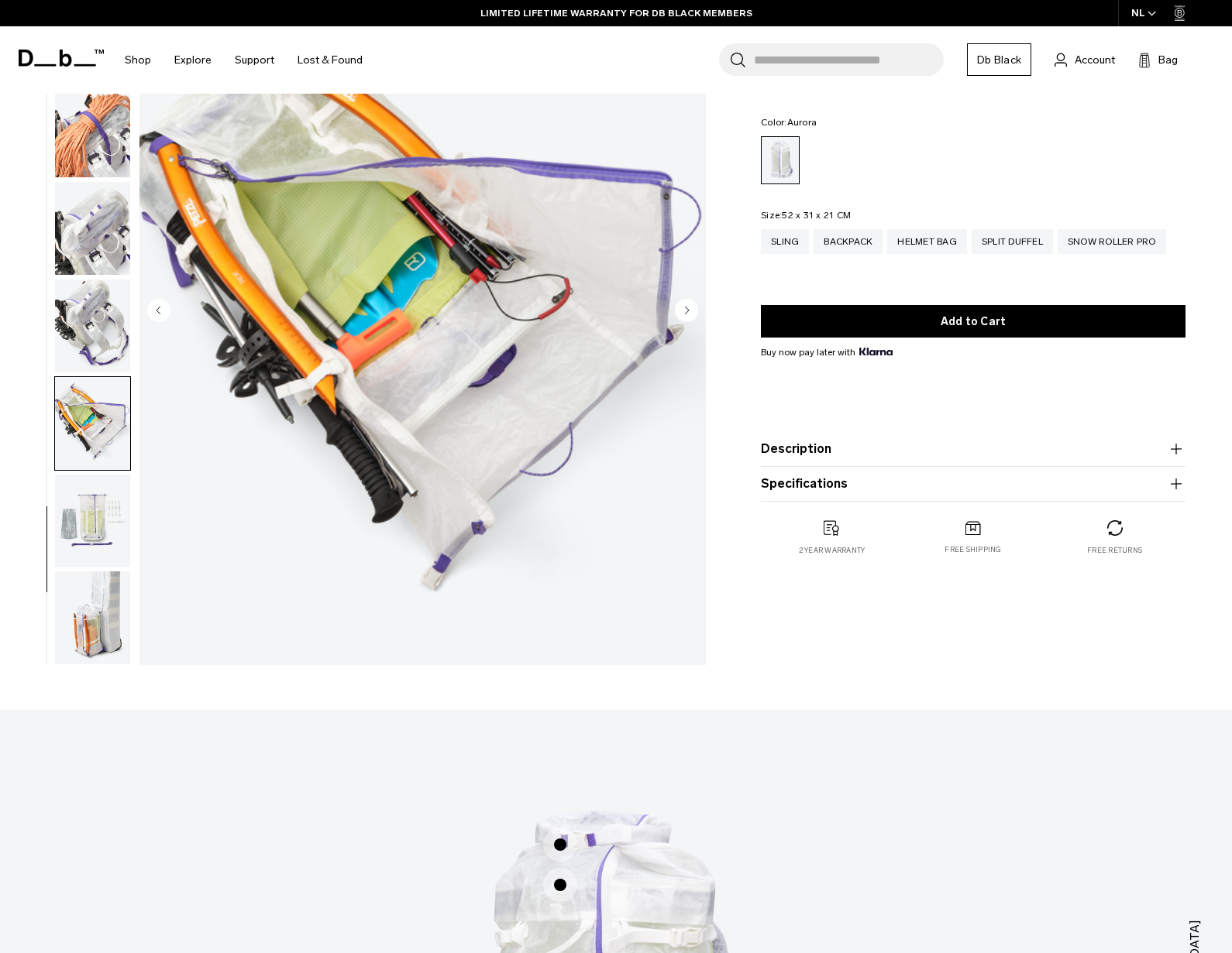
click at [100, 533] on img "button" at bounding box center [93, 521] width 75 height 93
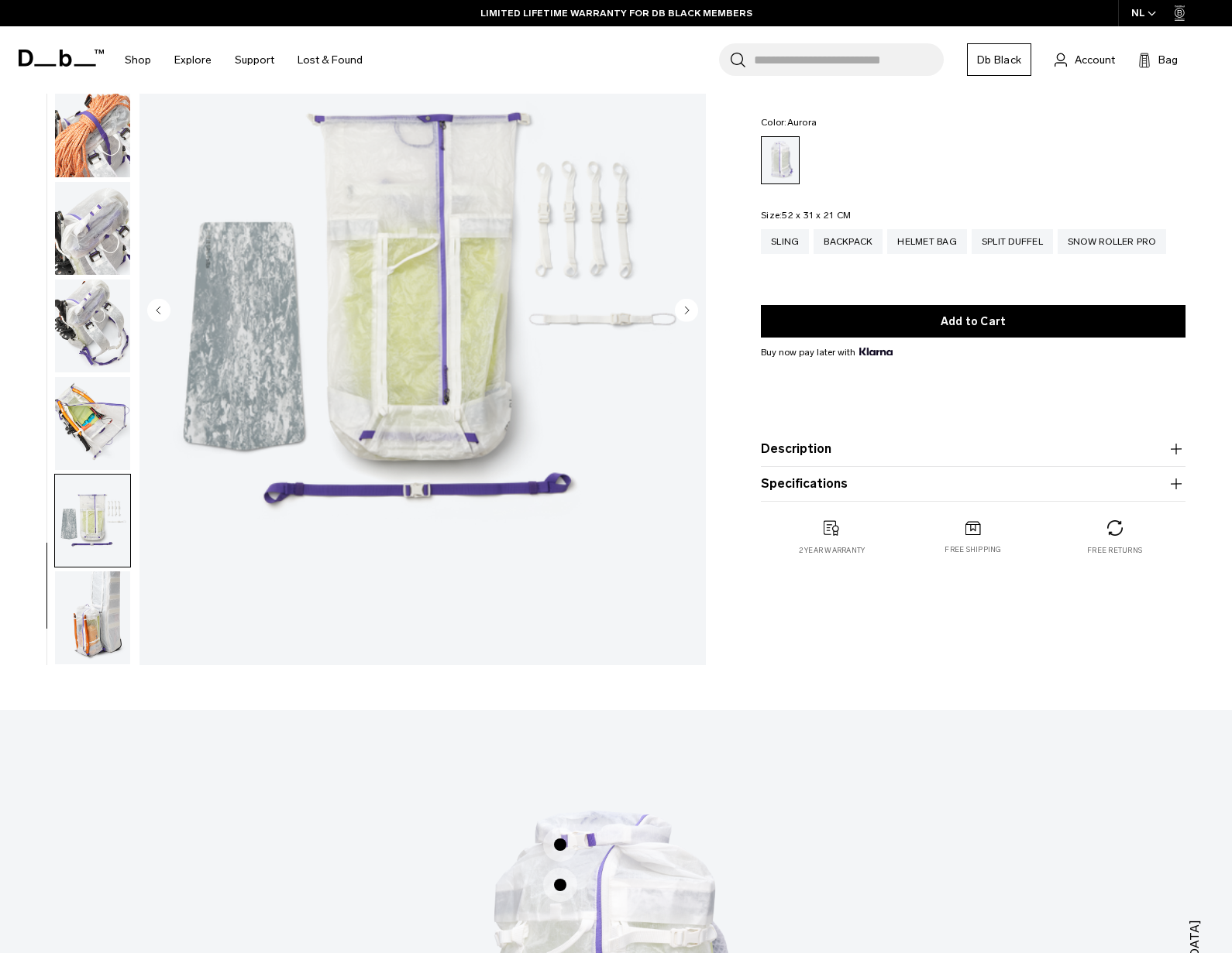
click at [89, 609] on img "button" at bounding box center [93, 618] width 75 height 93
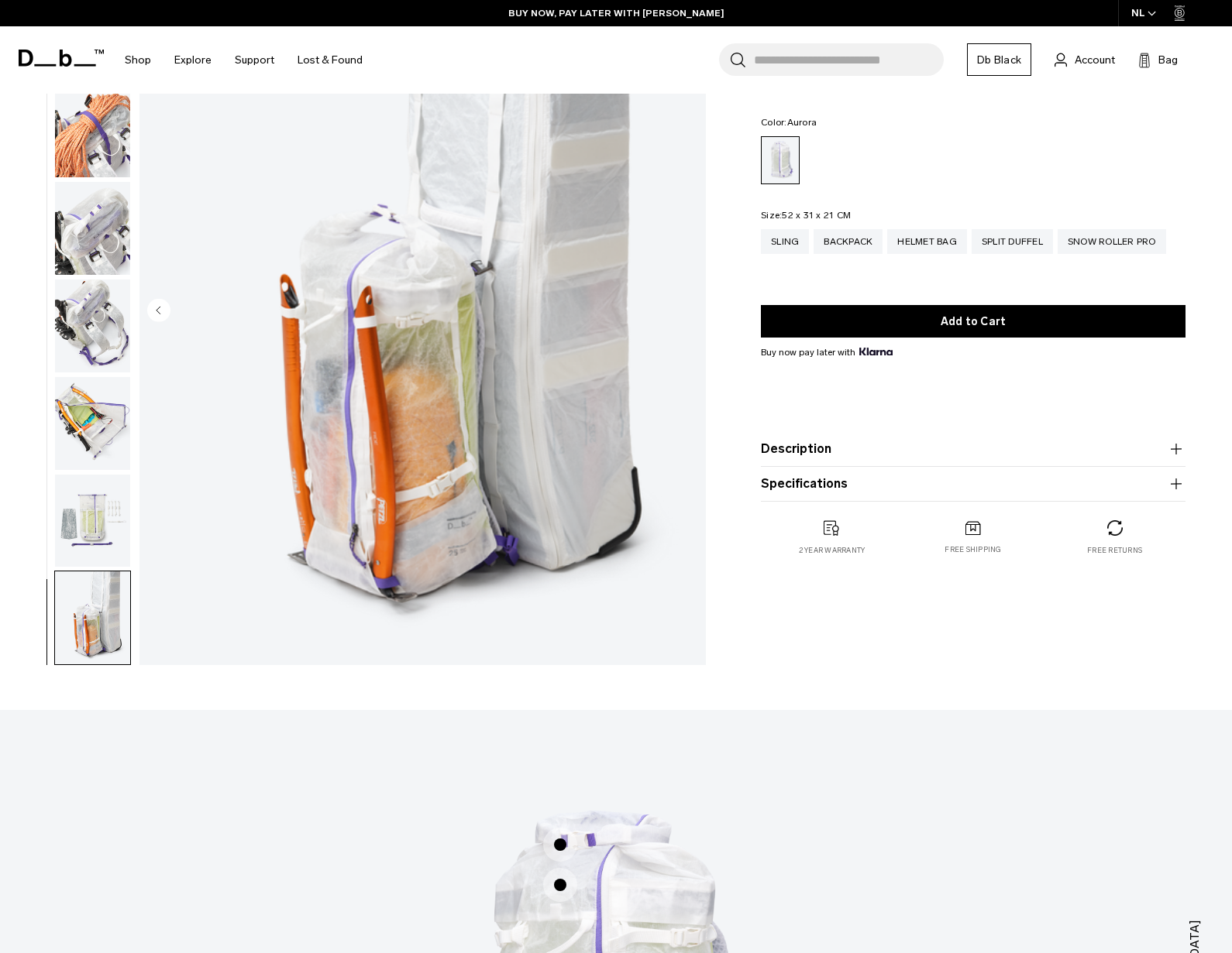
scroll to position [0, 0]
